Goal: Information Seeking & Learning: Check status

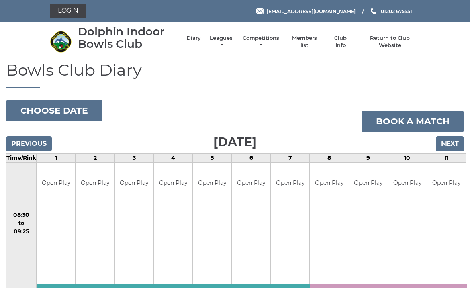
click at [451, 146] on input "Next" at bounding box center [449, 143] width 28 height 15
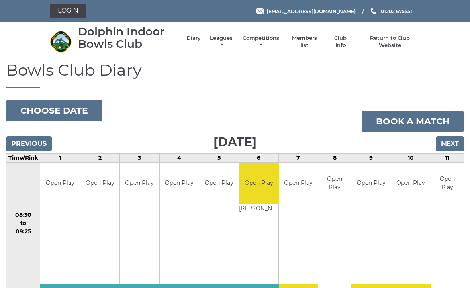
click at [226, 41] on link "Leagues" at bounding box center [221, 42] width 25 height 14
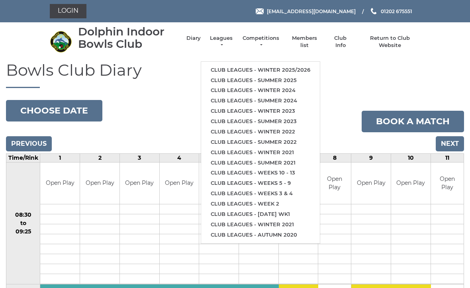
click at [272, 70] on link "Club leagues - Winter 2025/2026" at bounding box center [260, 70] width 119 height 10
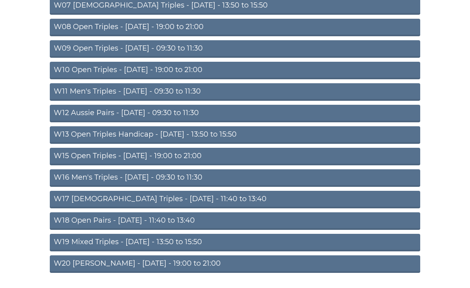
scroll to position [219, 0]
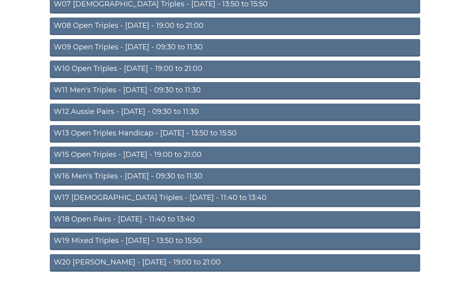
click at [140, 220] on link "W18 Open Pairs - Friday - 11:40 to 13:40" at bounding box center [235, 220] width 370 height 18
